Goal: Information Seeking & Learning: Learn about a topic

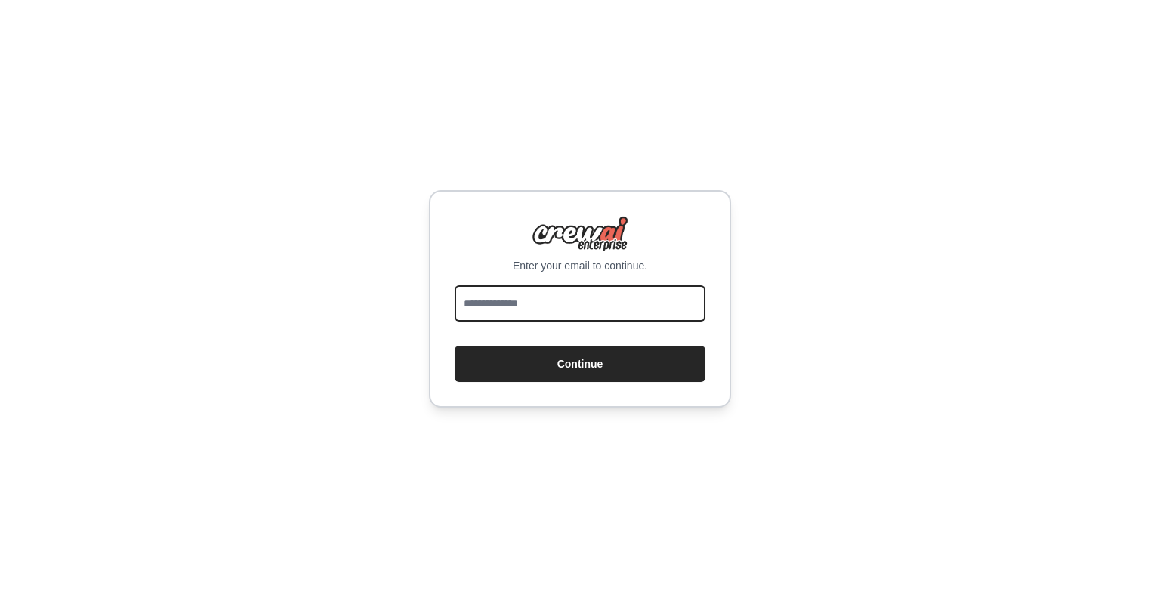
click at [625, 303] on input "email" at bounding box center [579, 303] width 251 height 36
click at [621, 308] on input "email" at bounding box center [579, 303] width 251 height 36
type input "**********"
click at [454, 346] on button "Continue" at bounding box center [579, 364] width 251 height 36
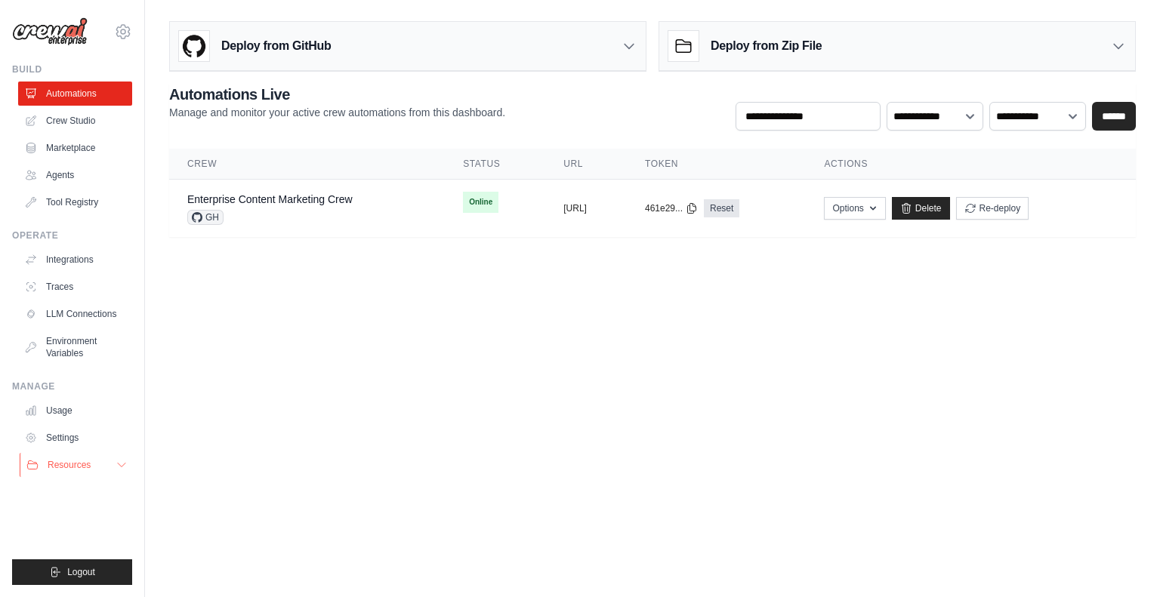
click at [72, 457] on button "Resources" at bounding box center [77, 465] width 114 height 24
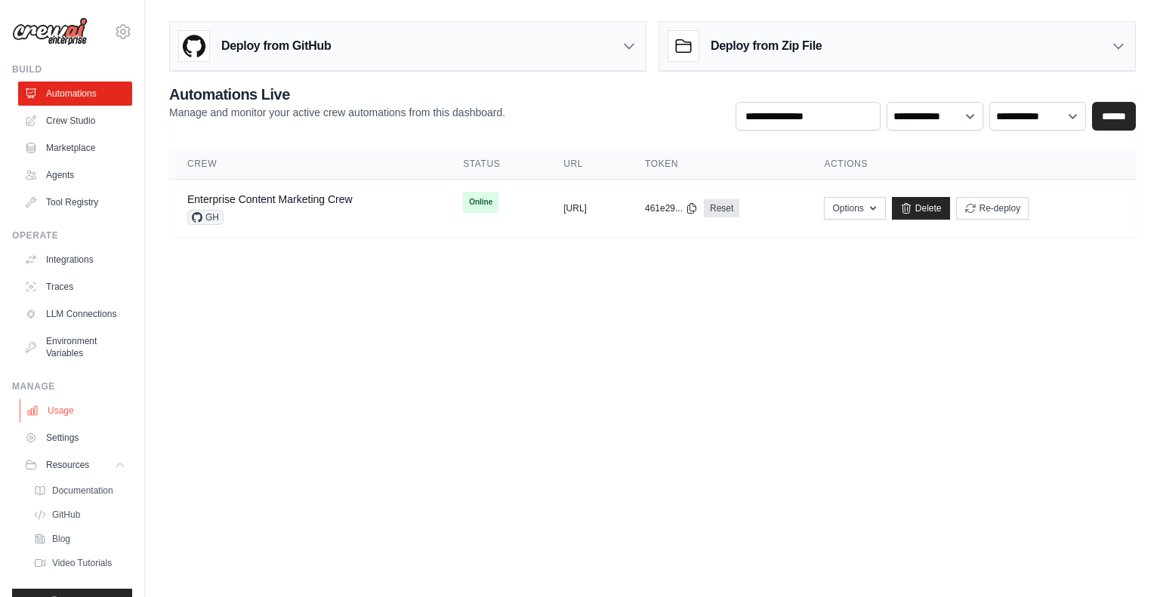
scroll to position [41, 0]
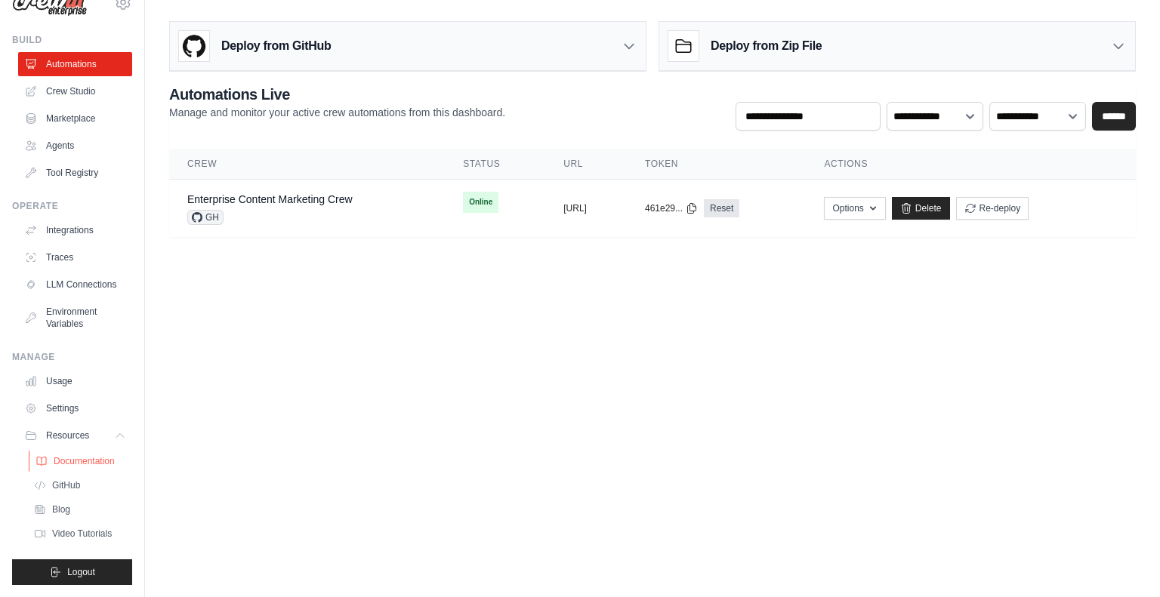
click at [85, 464] on span "Documentation" at bounding box center [84, 461] width 61 height 12
